Goal: Information Seeking & Learning: Learn about a topic

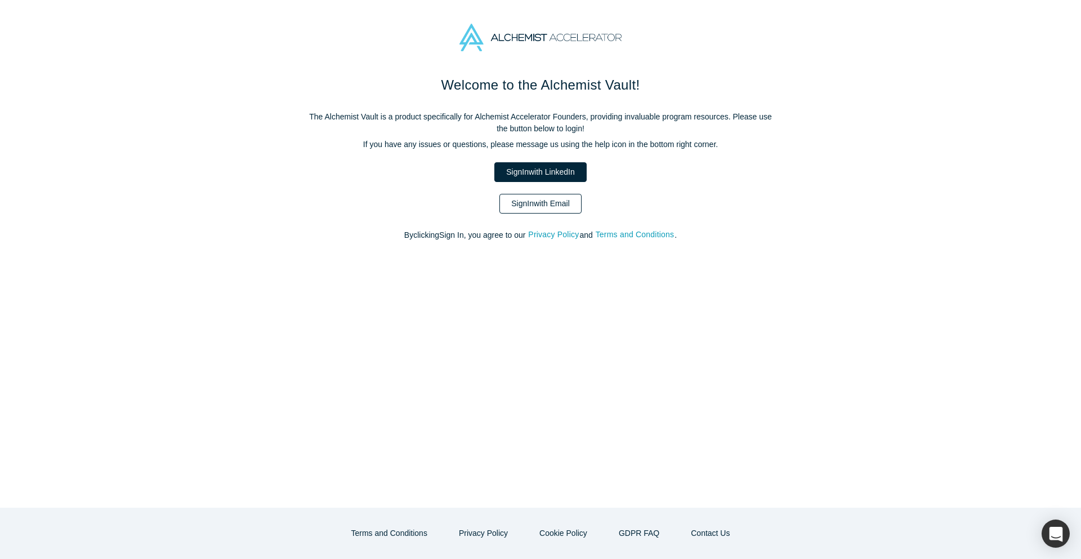
click at [550, 200] on link "Sign In with Email" at bounding box center [540, 204] width 82 height 20
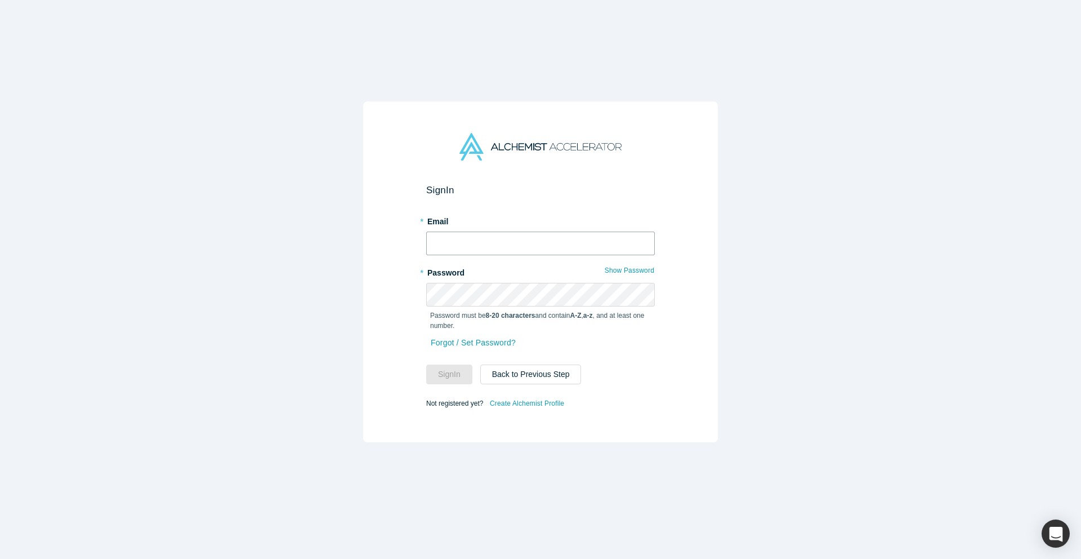
click at [506, 249] on input "text" at bounding box center [540, 243] width 229 height 24
type input "[EMAIL_ADDRESS][DOMAIN_NAME]"
click at [458, 371] on button "Sign In" at bounding box center [449, 374] width 46 height 20
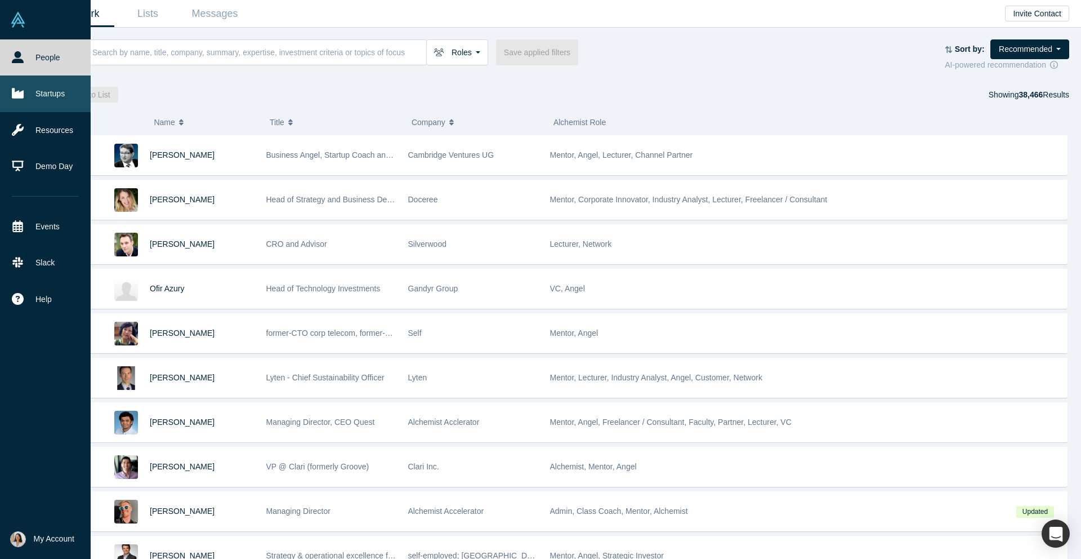
click at [59, 90] on link "Startups" at bounding box center [45, 93] width 91 height 36
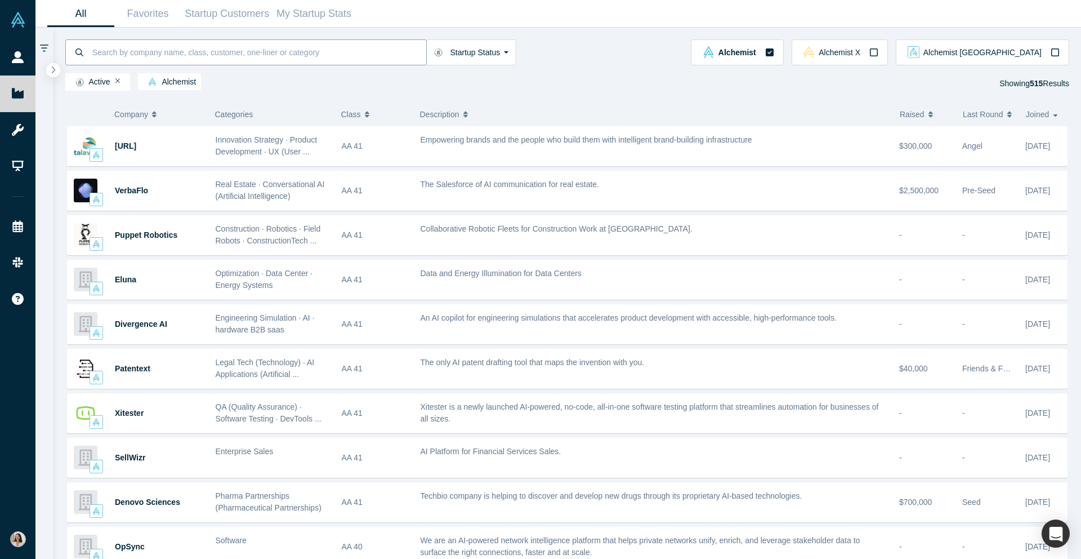
click at [189, 58] on input at bounding box center [258, 52] width 335 height 26
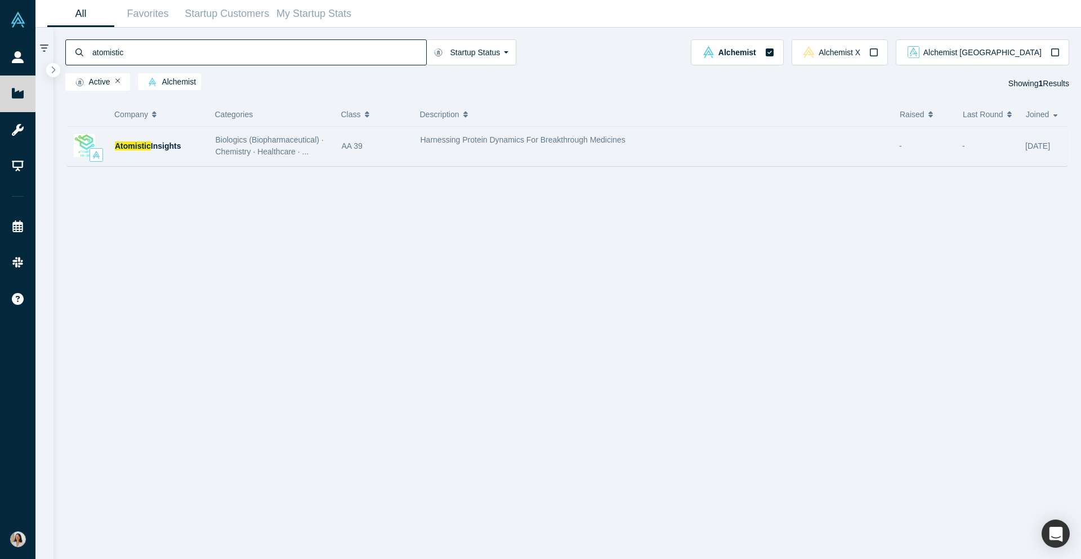
type input "atomistic"
click at [185, 153] on div "Atomistic Insights" at bounding box center [159, 146] width 89 height 39
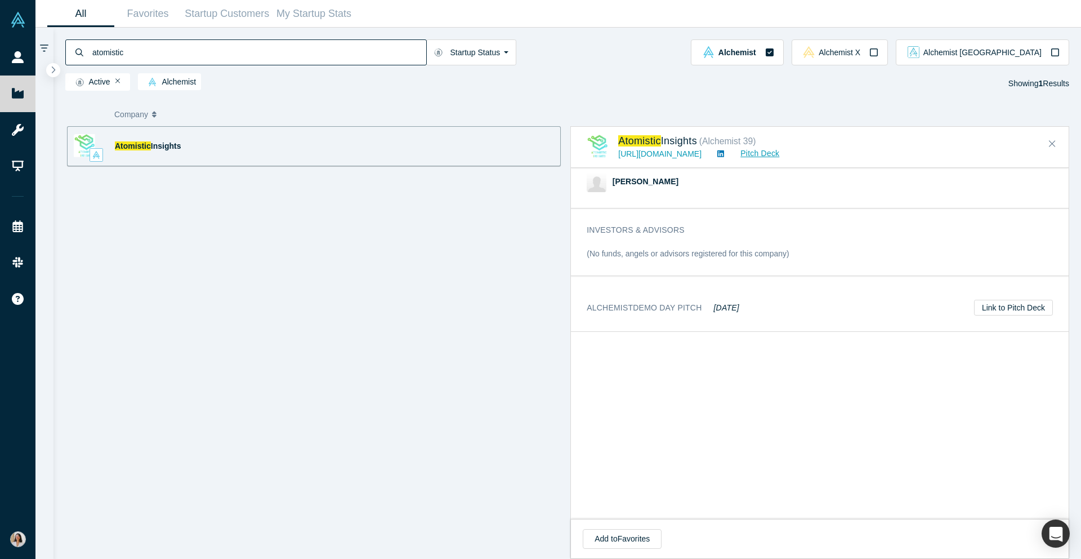
scroll to position [731, 0]
